Goal: Transaction & Acquisition: Download file/media

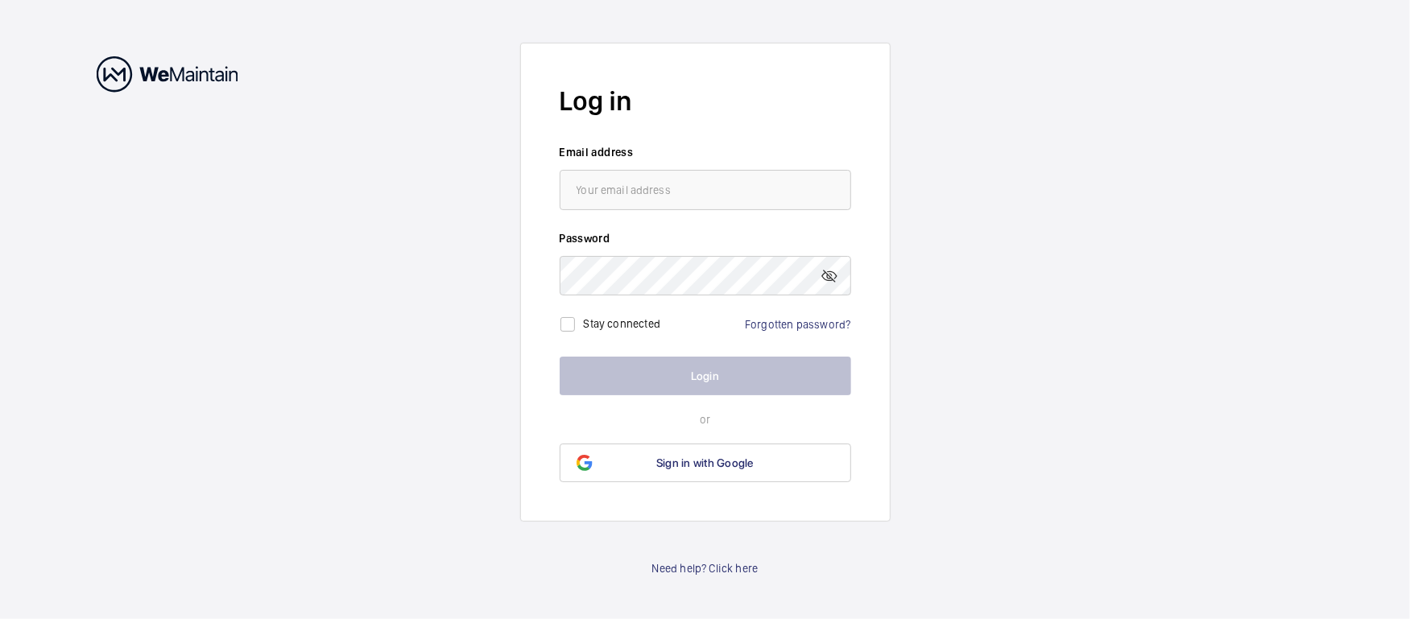
drag, startPoint x: 704, startPoint y: 166, endPoint x: 706, endPoint y: 177, distance: 11.4
click at [703, 164] on wm-front-input "Email address" at bounding box center [705, 177] width 291 height 66
click at [706, 182] on input "email" at bounding box center [705, 190] width 291 height 40
type input "[PERSON_NAME][EMAIL_ADDRESS][PERSON_NAME][DOMAIN_NAME]"
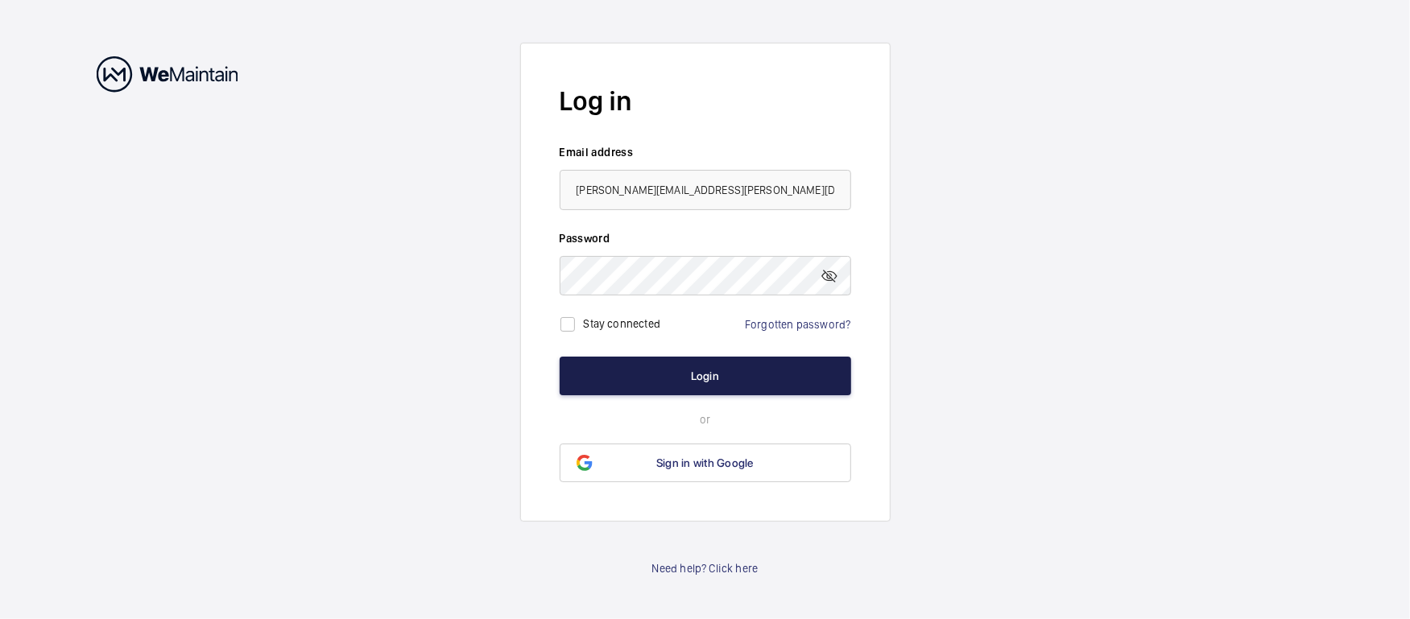
click at [687, 380] on button "Login" at bounding box center [705, 376] width 291 height 39
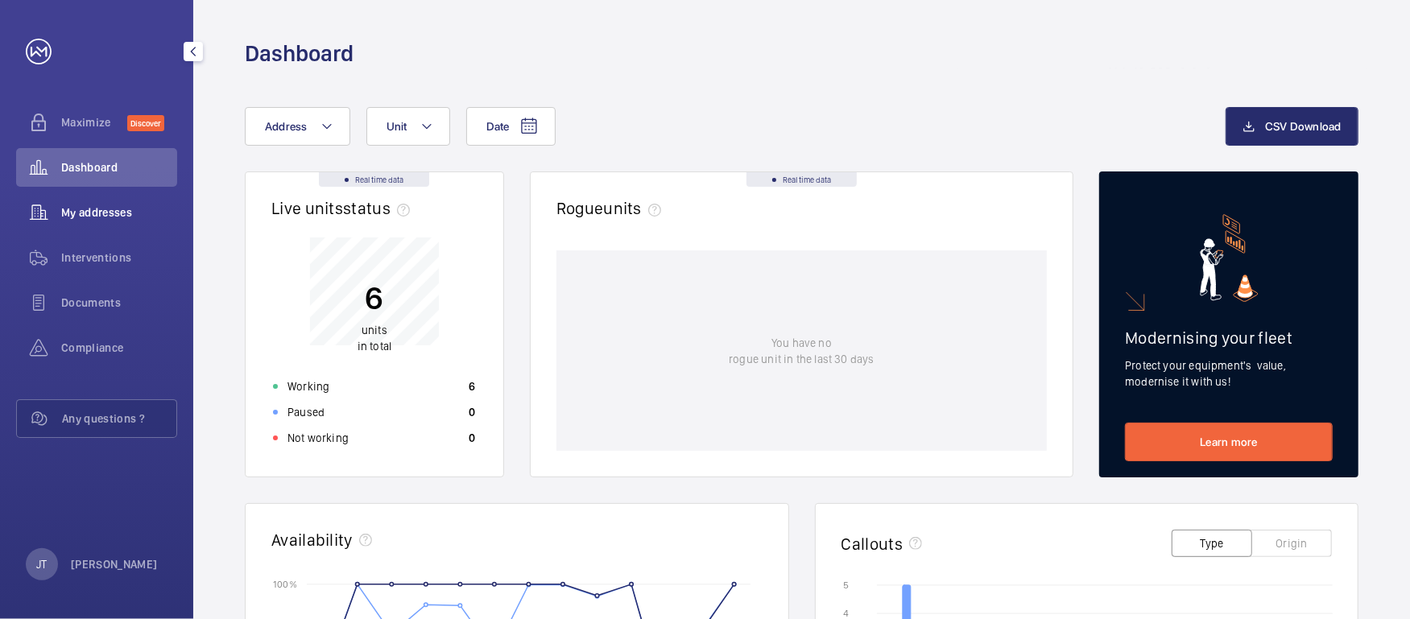
click at [99, 210] on span "My addresses" at bounding box center [119, 213] width 116 height 16
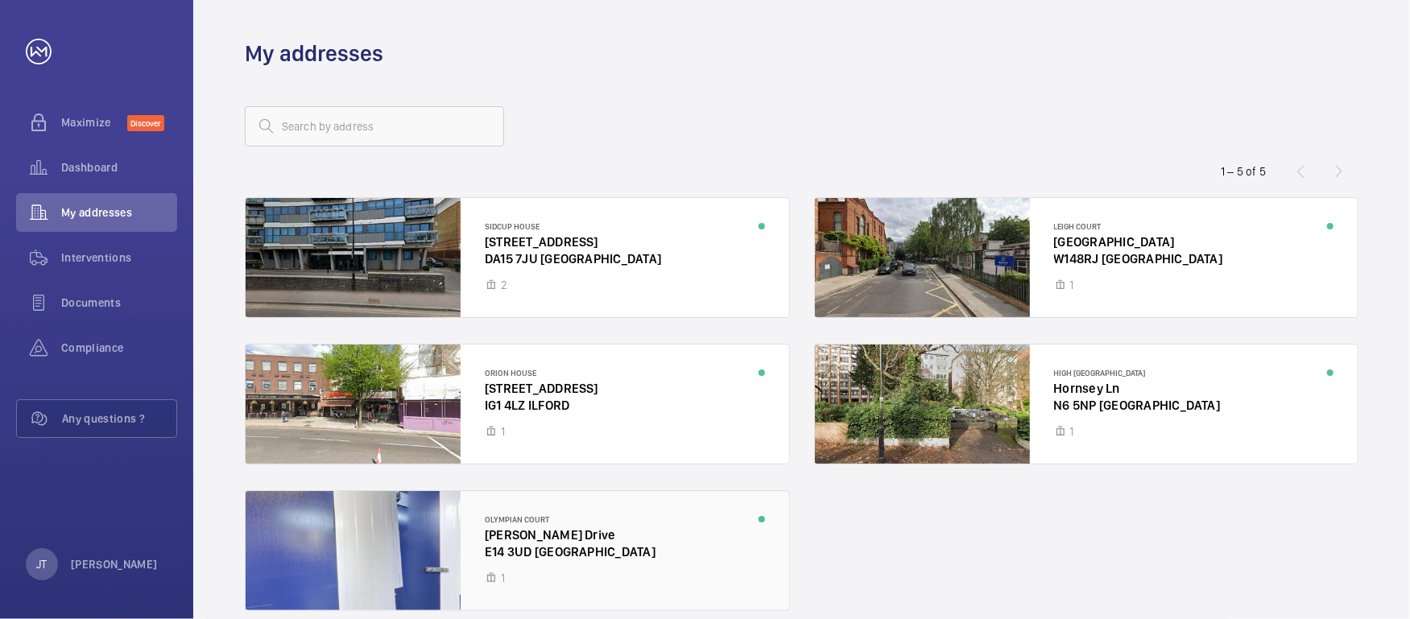
click at [564, 539] on div at bounding box center [517, 550] width 543 height 119
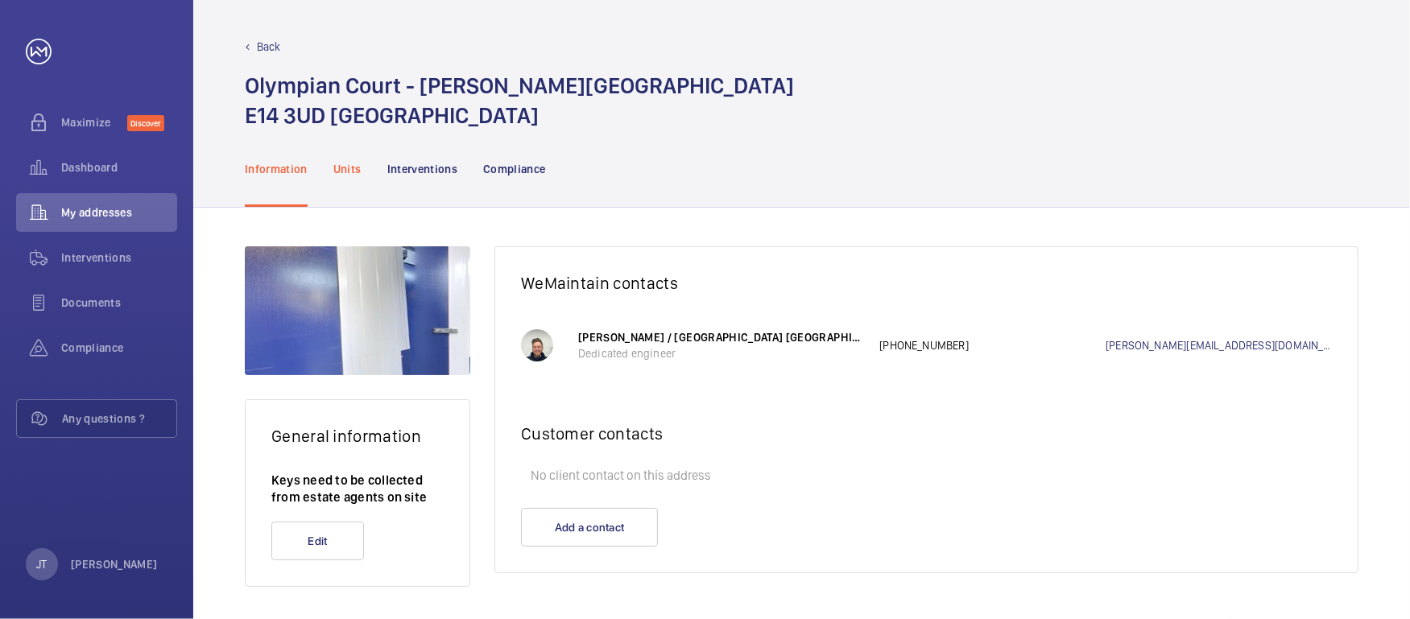
click at [335, 171] on p "Units" at bounding box center [347, 169] width 28 height 16
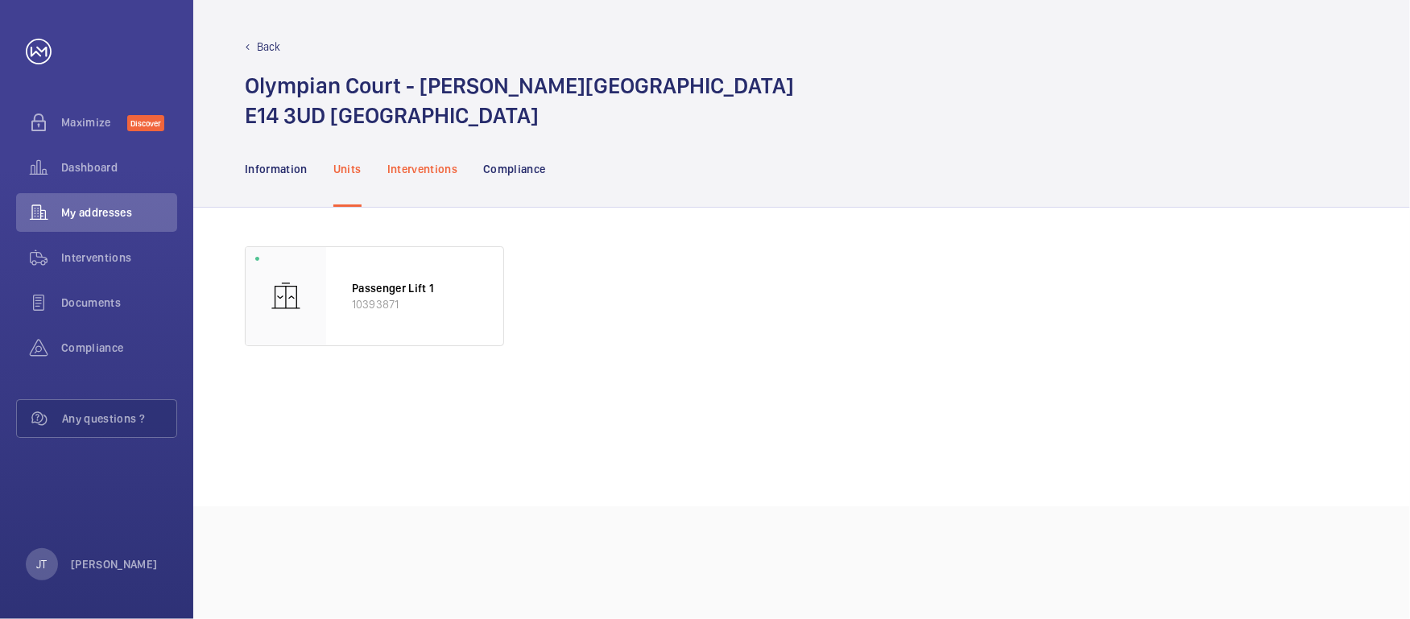
click at [415, 171] on p "Interventions" at bounding box center [422, 169] width 71 height 16
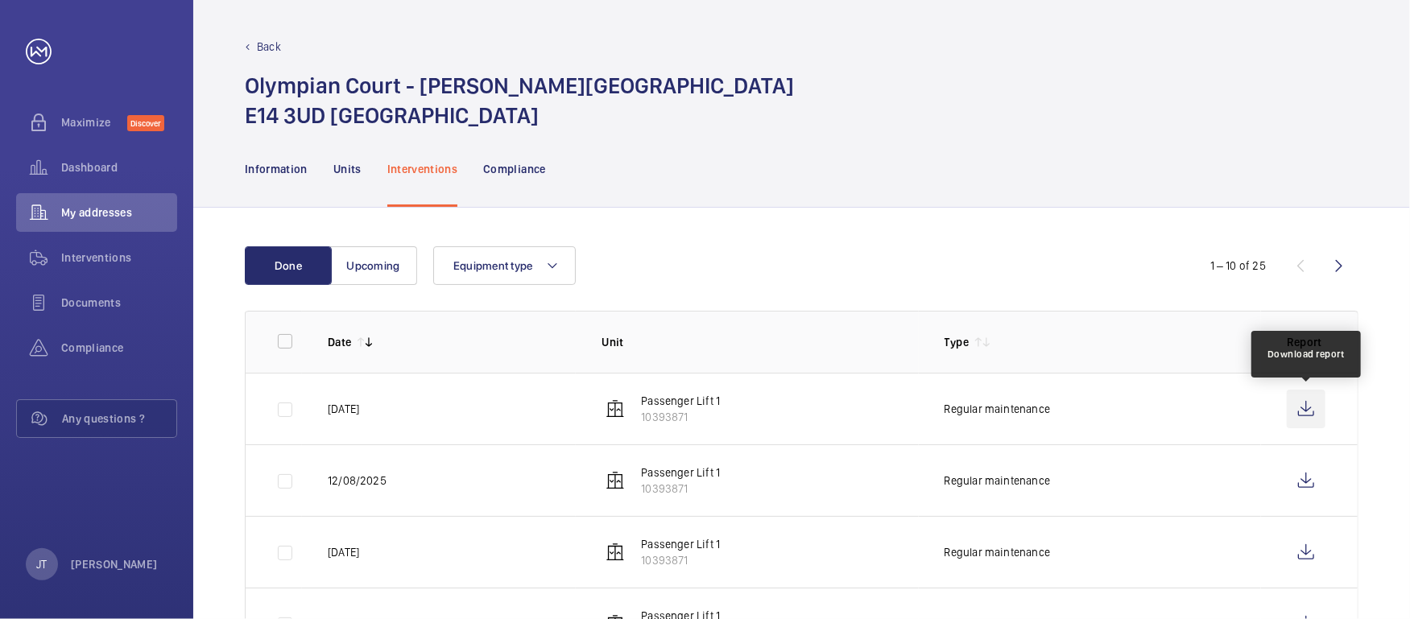
click at [1303, 415] on wm-front-icon-button at bounding box center [1306, 409] width 39 height 39
drag, startPoint x: 91, startPoint y: 213, endPoint x: 16, endPoint y: 249, distance: 82.8
click at [94, 213] on span "My addresses" at bounding box center [119, 213] width 116 height 16
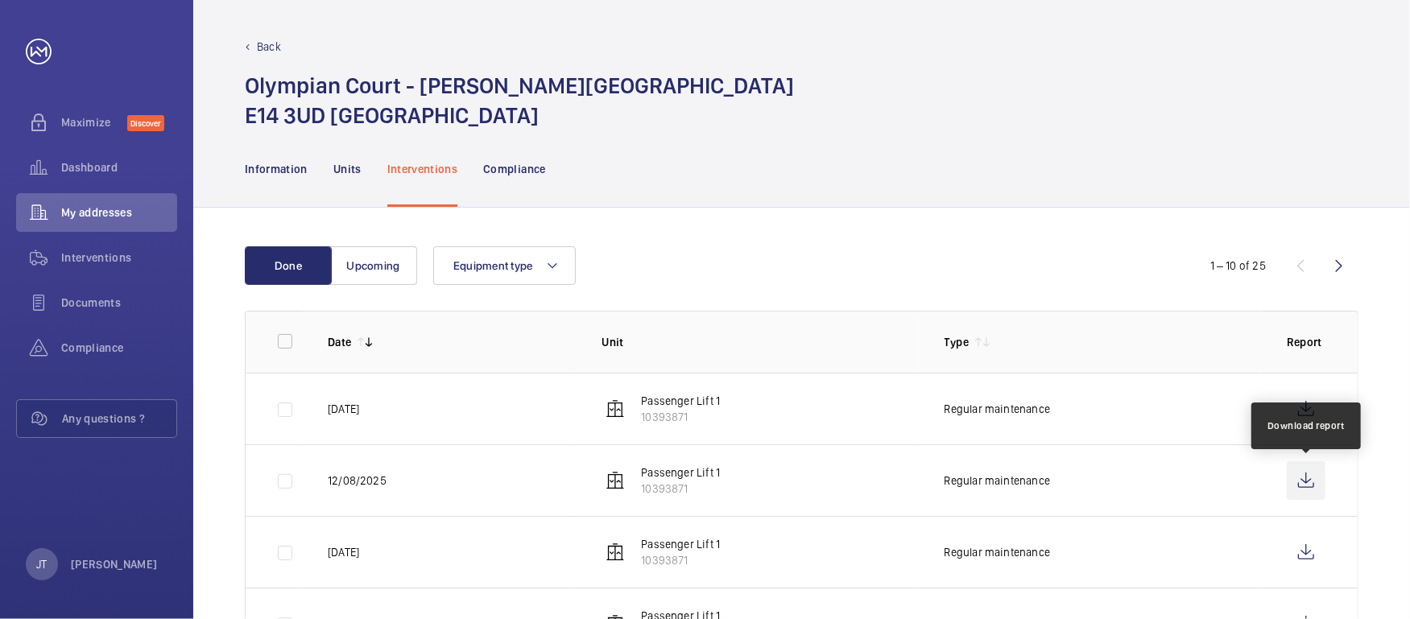
click at [1296, 483] on wm-front-icon-button at bounding box center [1306, 480] width 39 height 39
